Goal: Task Accomplishment & Management: Use online tool/utility

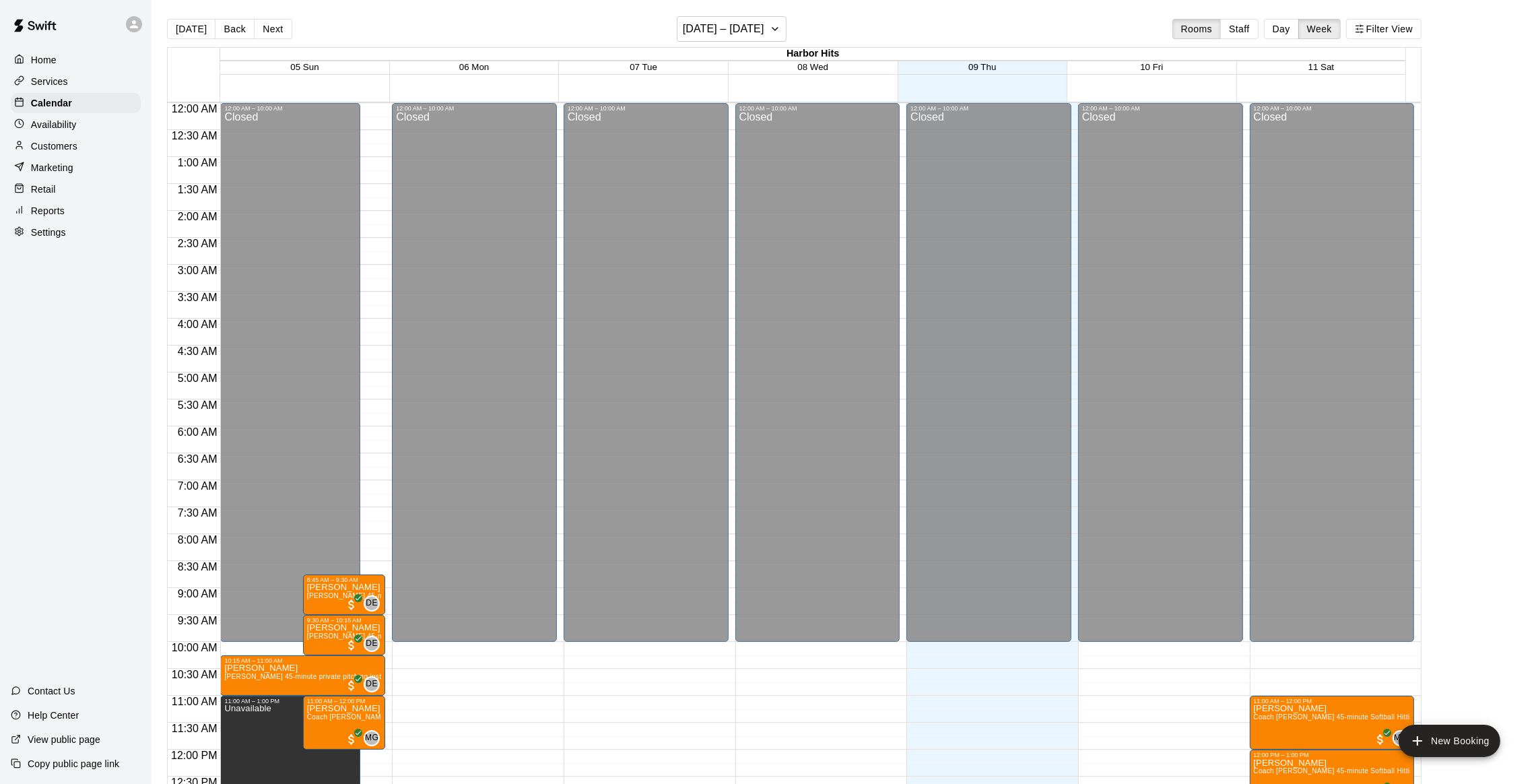
scroll to position [543, 0]
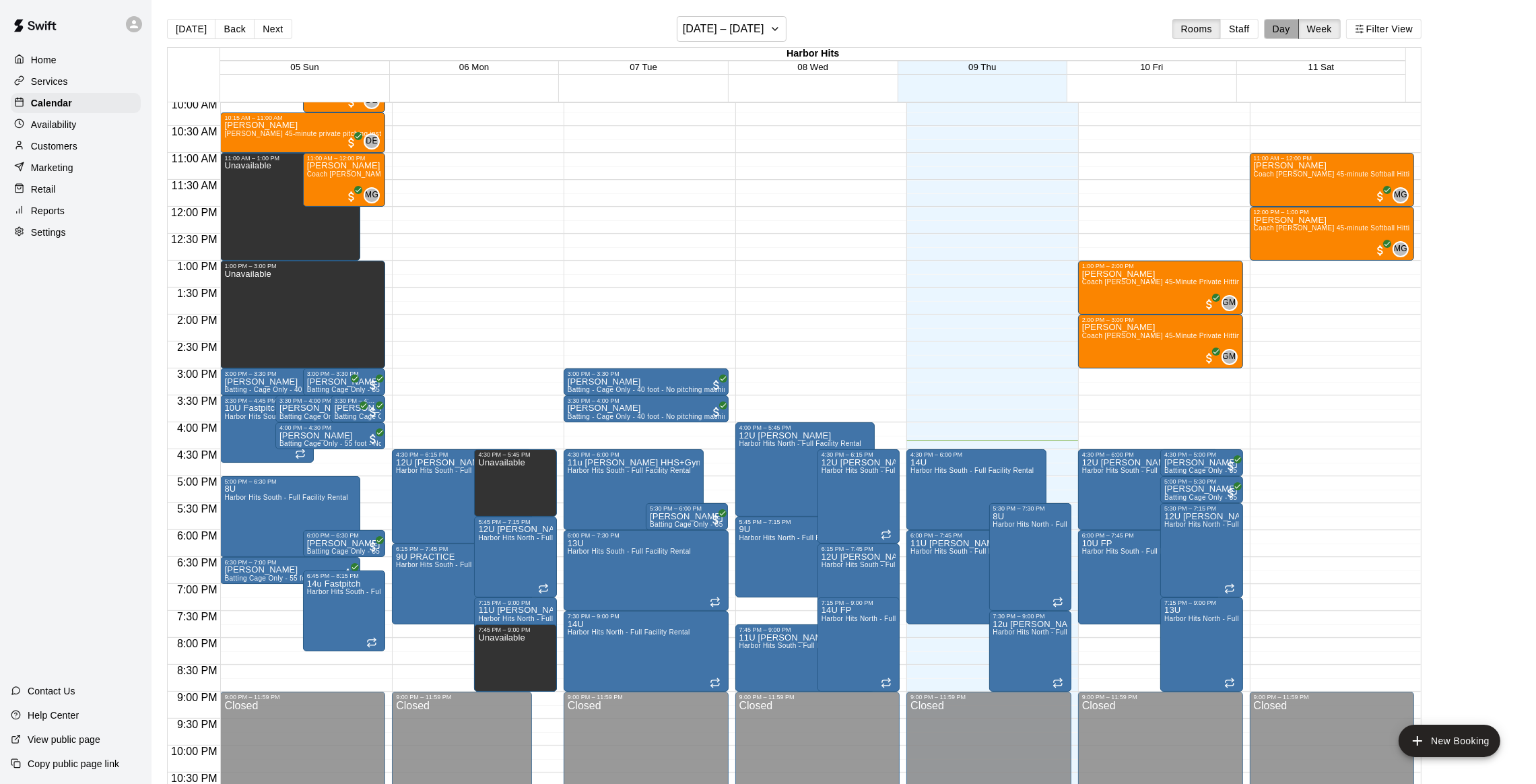
click at [1295, 25] on button "Day" at bounding box center [1282, 29] width 35 height 20
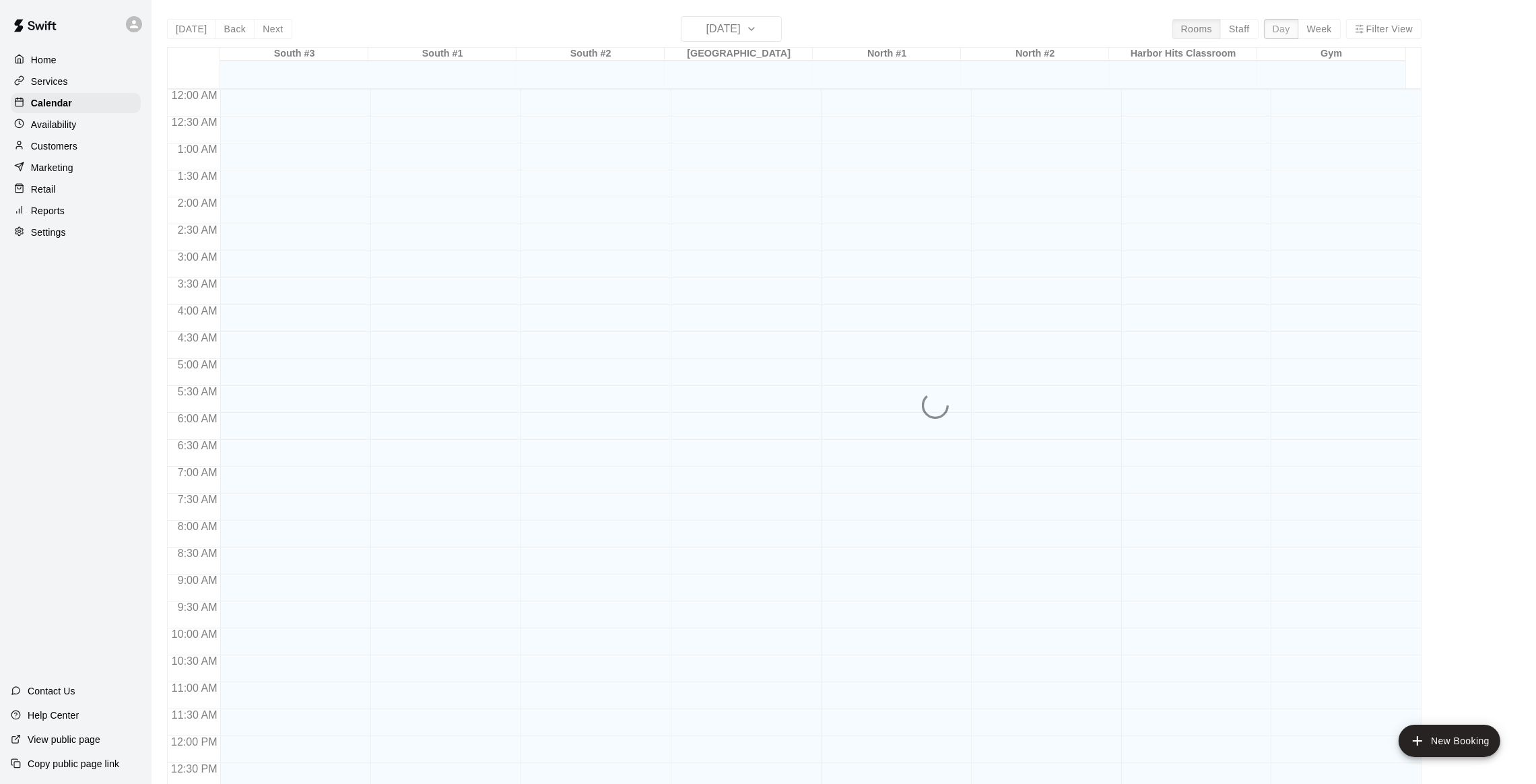
scroll to position [584, 0]
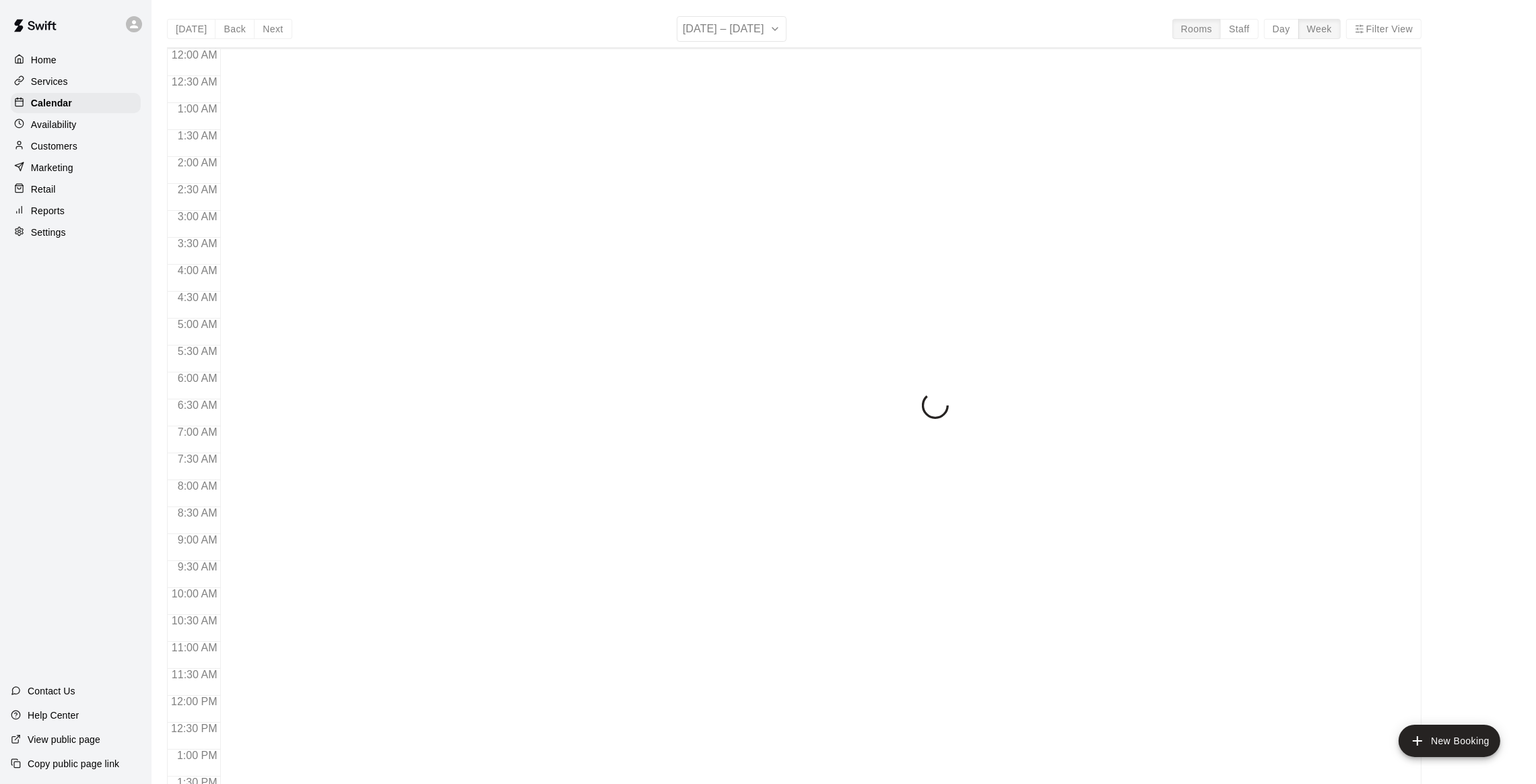
scroll to position [543, 0]
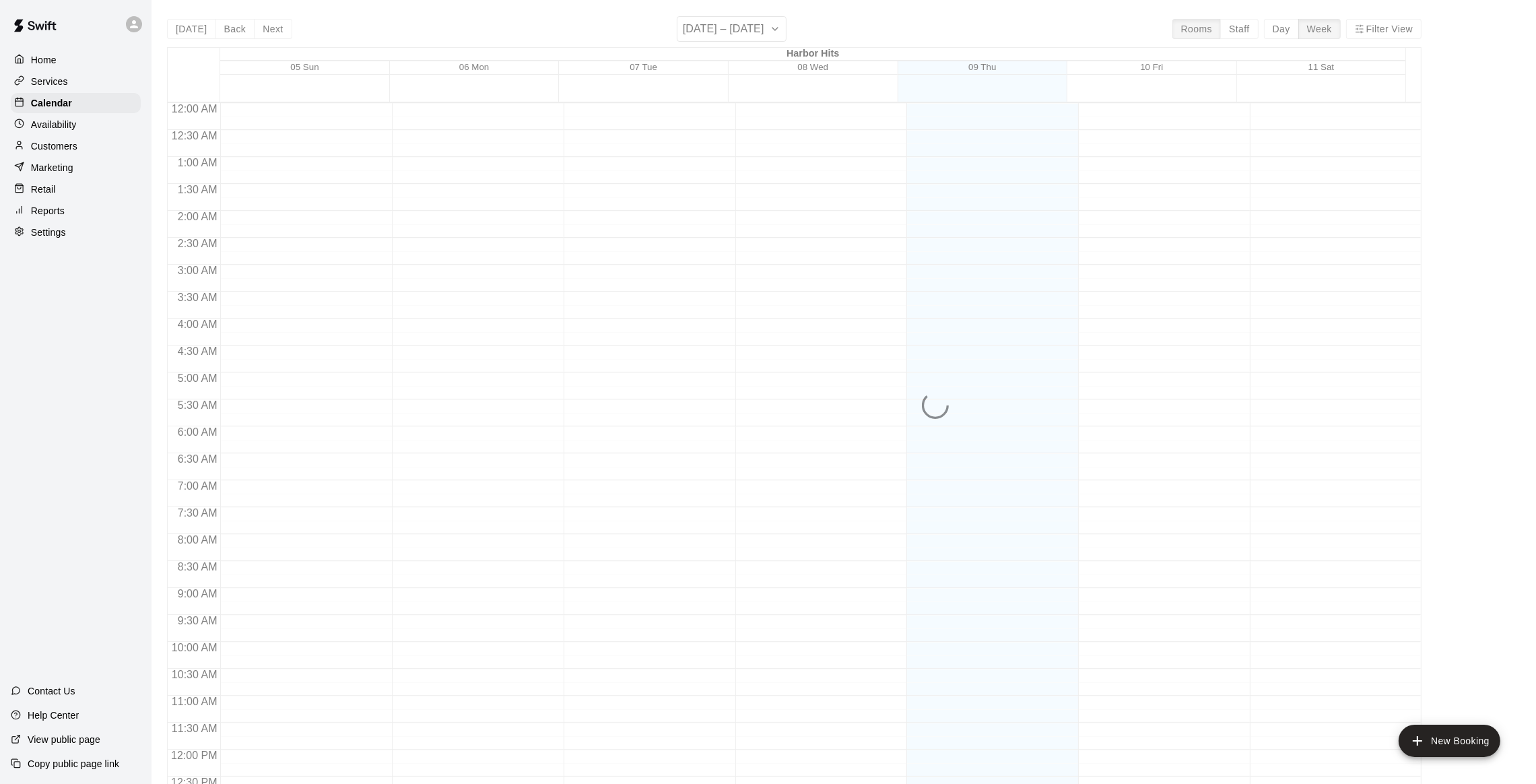
scroll to position [543, 0]
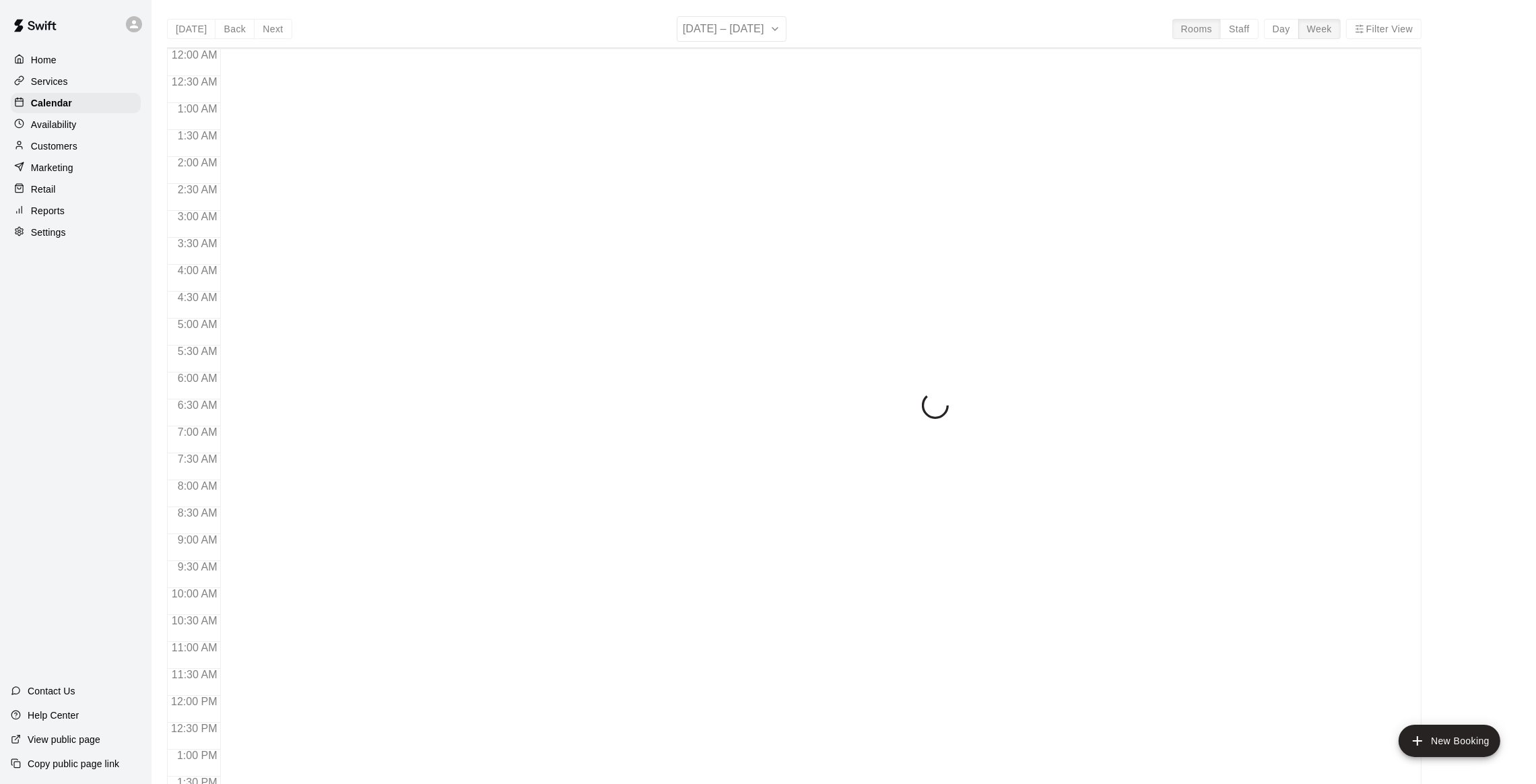
scroll to position [543, 0]
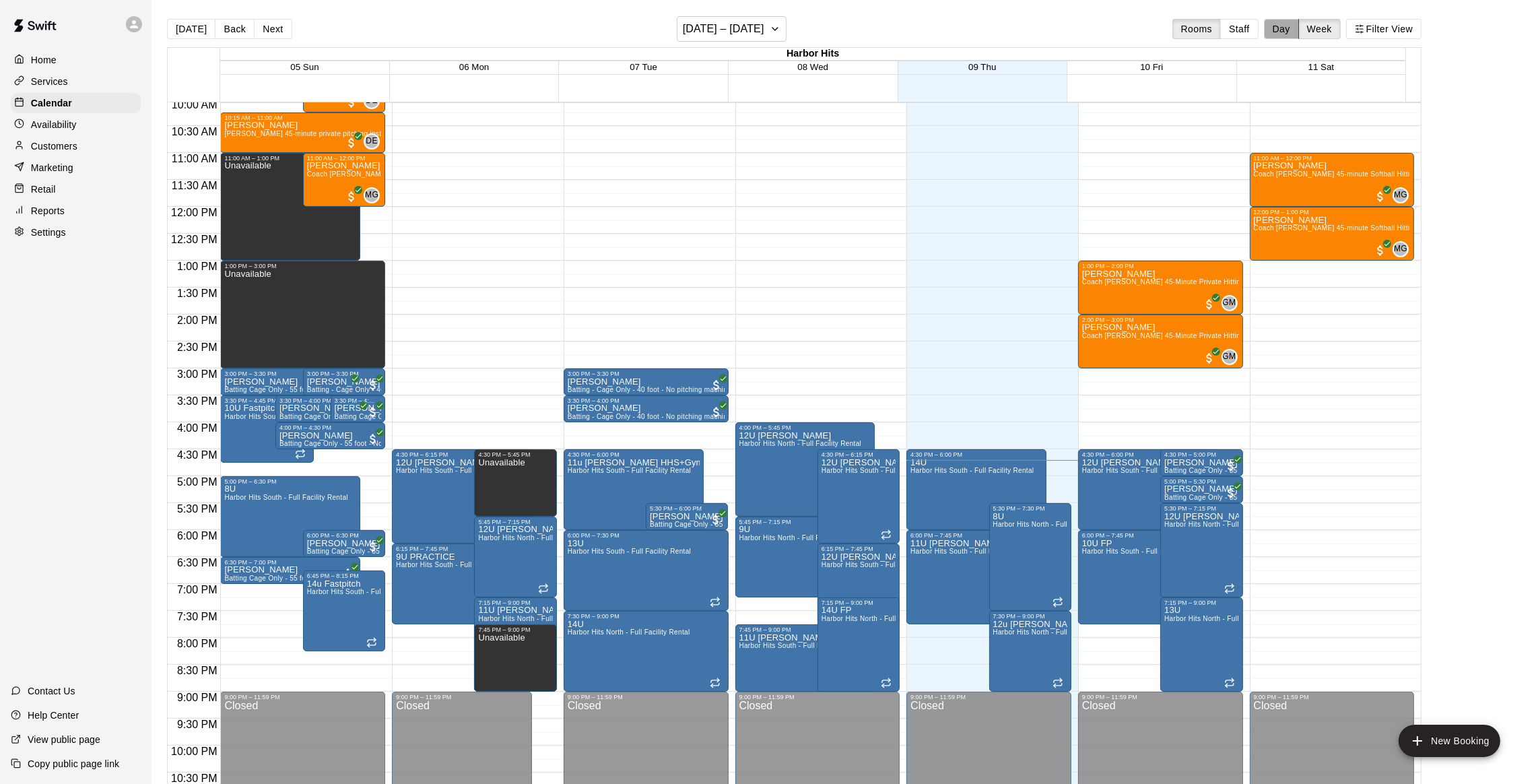
click at [1294, 26] on button "Day" at bounding box center [1282, 29] width 35 height 20
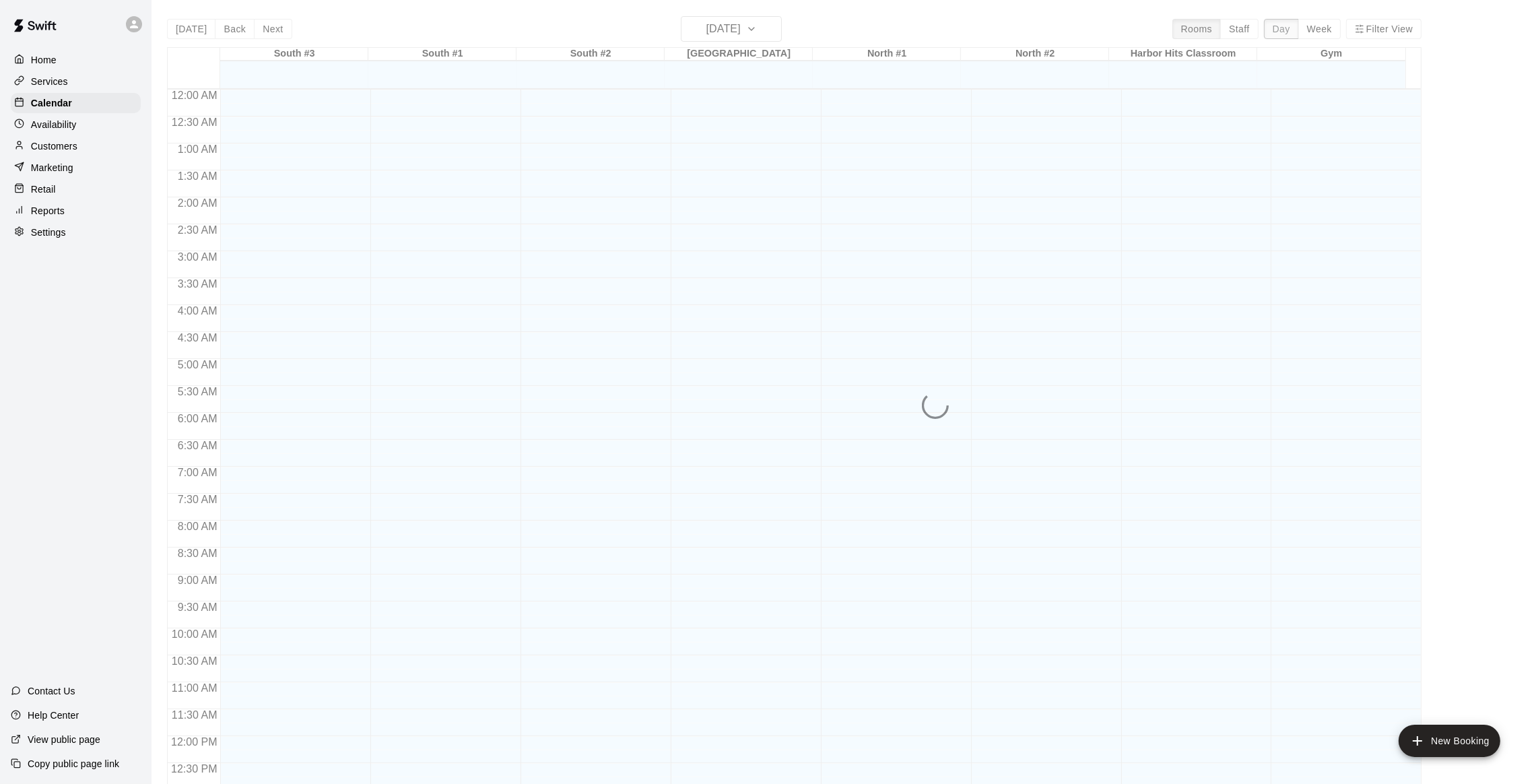
scroll to position [584, 0]
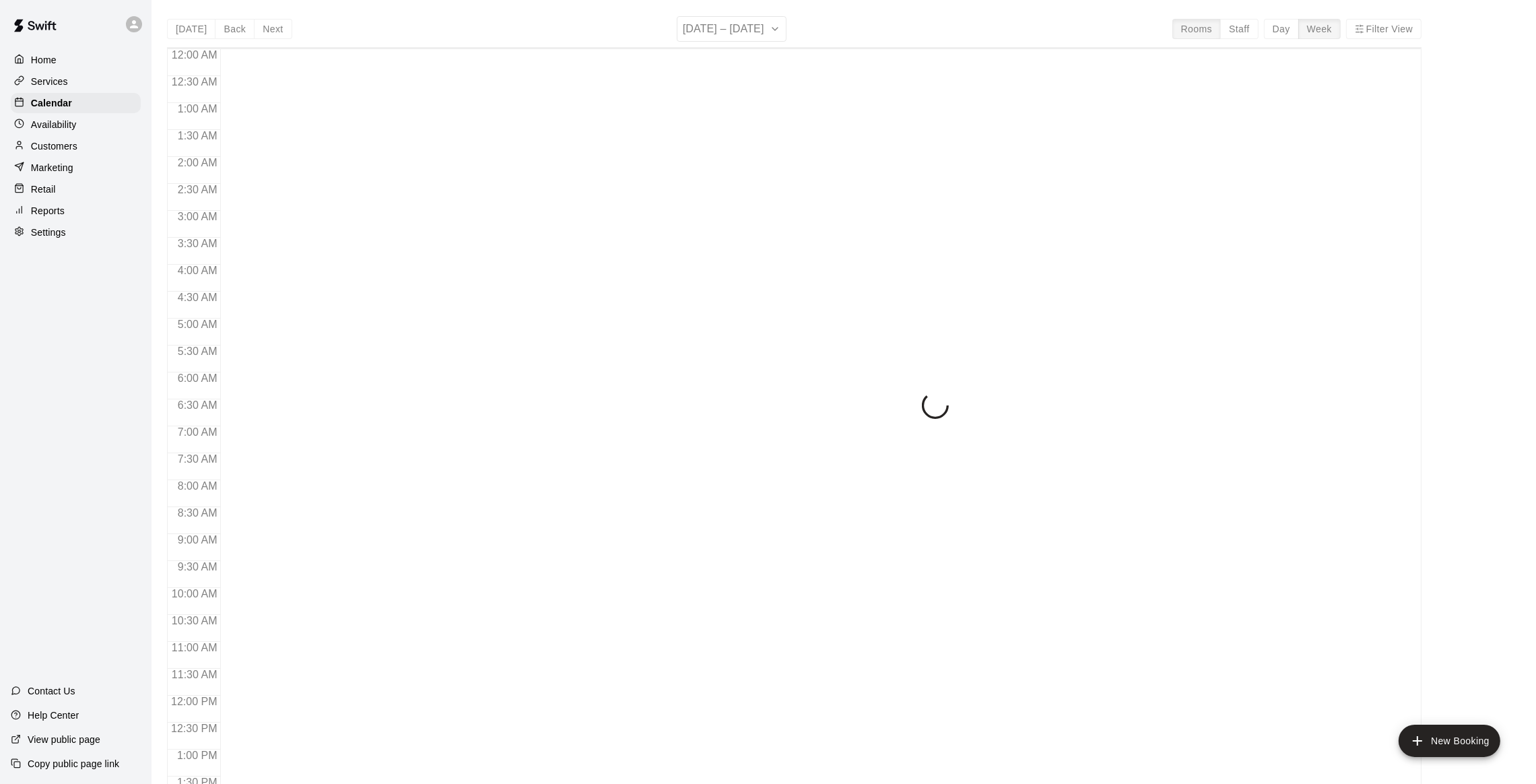
scroll to position [543, 0]
